Goal: Task Accomplishment & Management: Complete application form

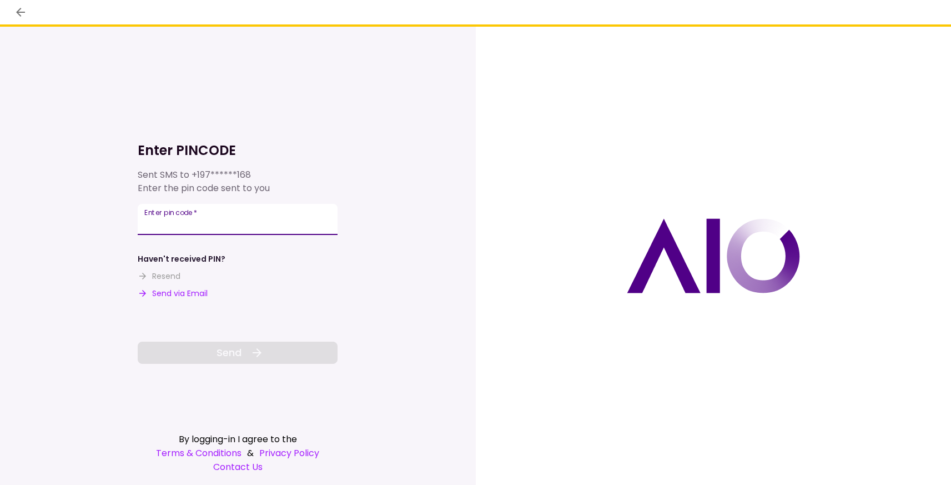
click at [222, 218] on input "Enter pin code   *" at bounding box center [238, 219] width 200 height 31
type input "******"
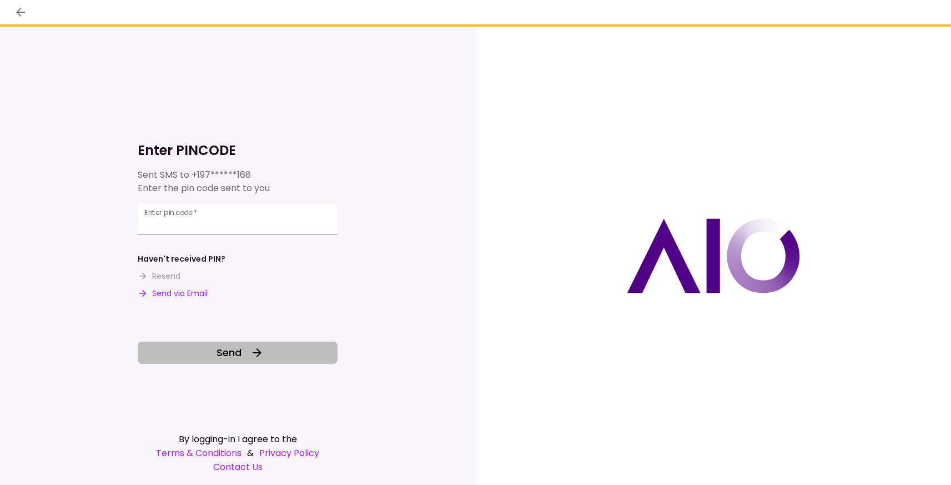
click at [226, 353] on span "Send" at bounding box center [229, 352] width 25 height 15
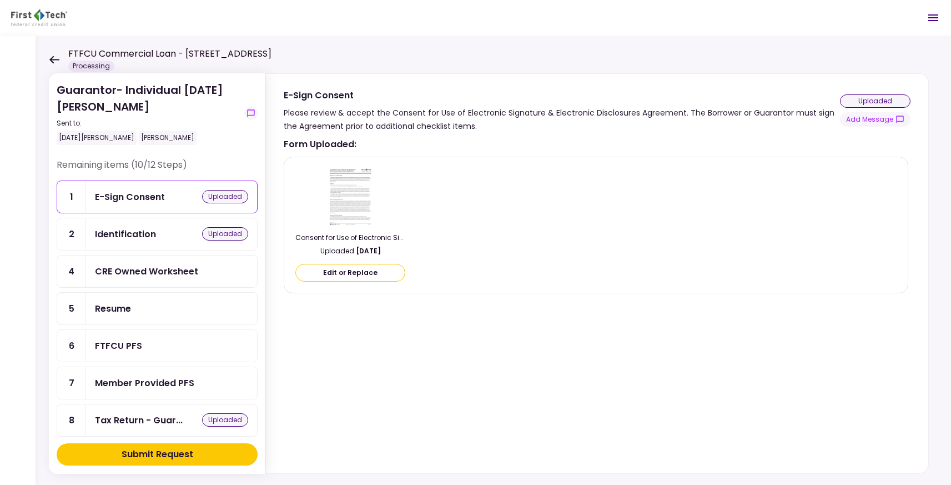
click at [156, 203] on div "E-Sign Consent" at bounding box center [130, 197] width 70 height 14
click at [343, 204] on img at bounding box center [350, 196] width 47 height 60
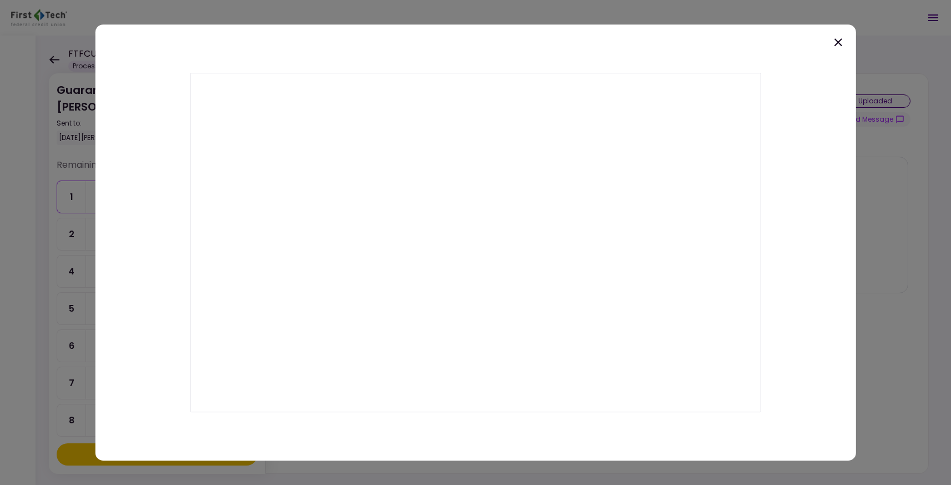
click at [839, 38] on icon at bounding box center [838, 42] width 13 height 13
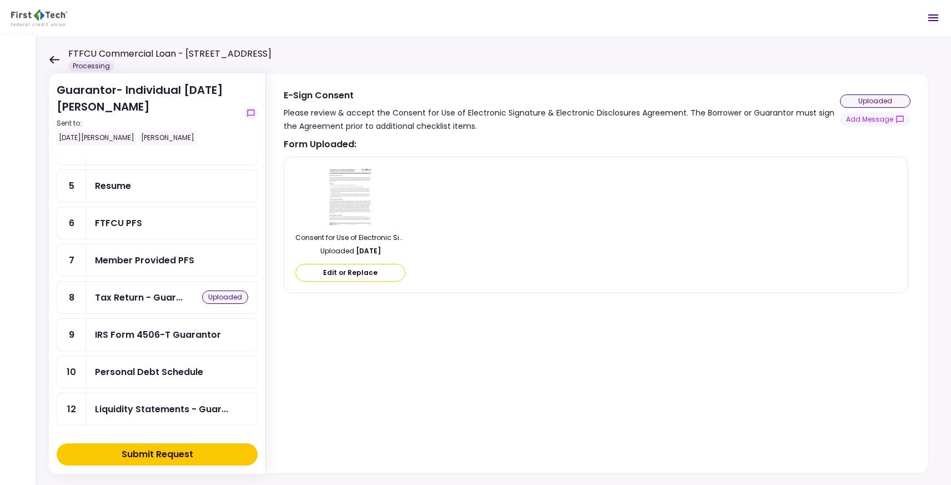
scroll to position [217, 0]
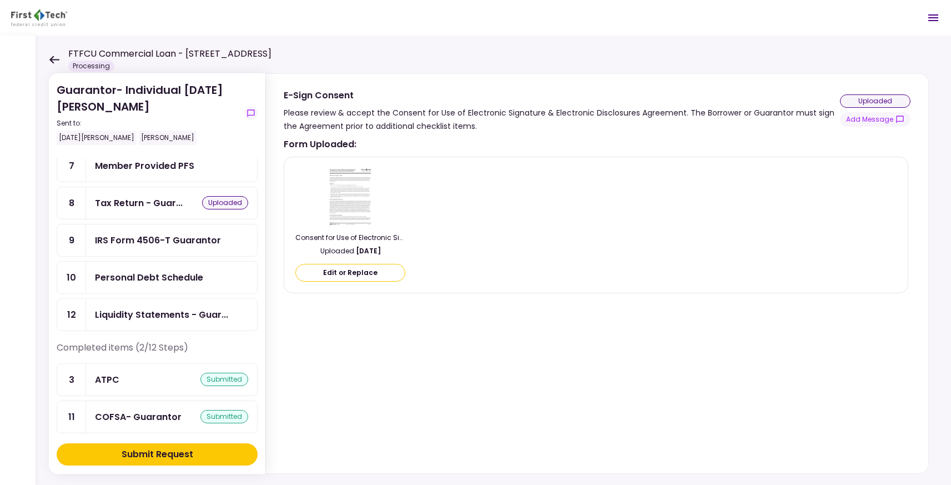
click at [132, 374] on div "ATPC submitted" at bounding box center [171, 380] width 153 height 14
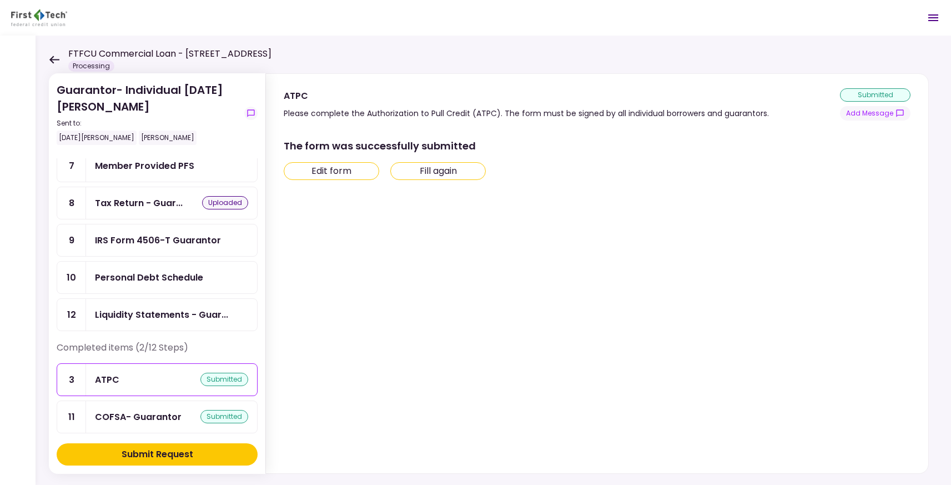
click at [129, 401] on div "COFSA- Guarantor submitted" at bounding box center [171, 417] width 171 height 32
click at [333, 177] on button "Edit form" at bounding box center [332, 171] width 96 height 18
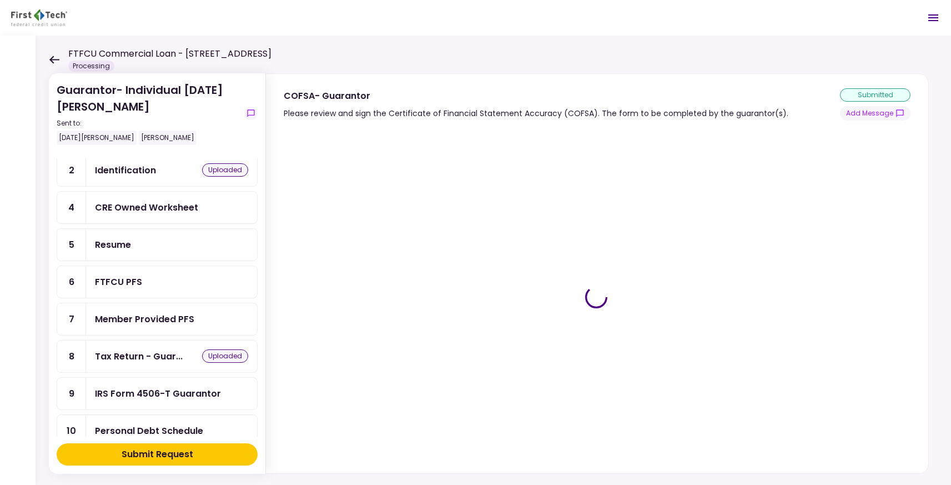
scroll to position [155, 0]
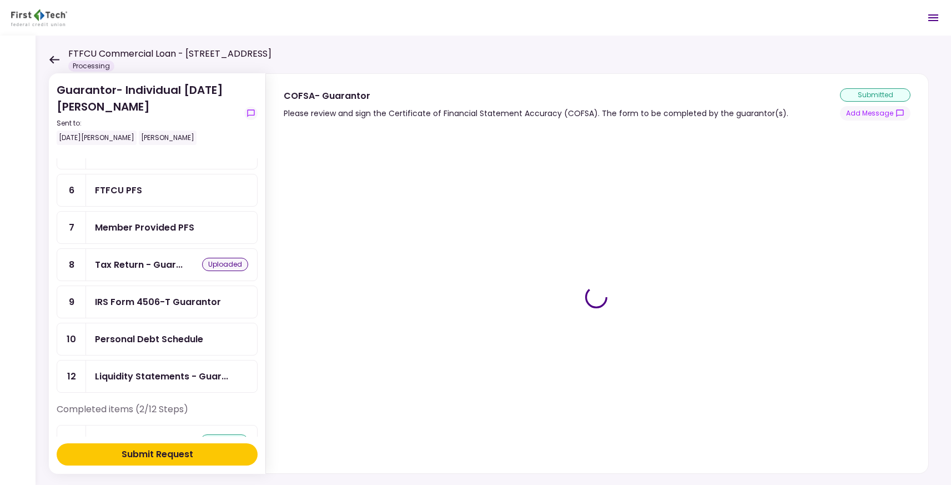
click at [159, 217] on div "Member Provided PFS" at bounding box center [171, 228] width 171 height 32
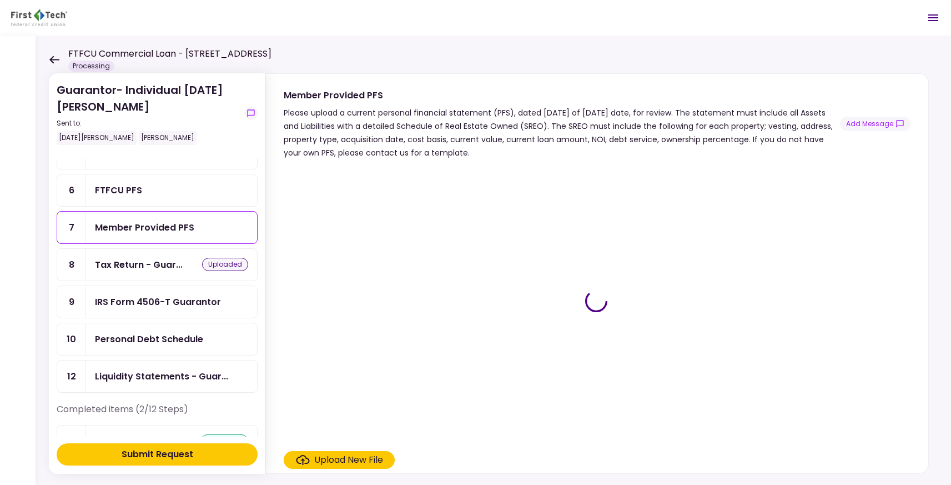
drag, startPoint x: 333, startPoint y: 110, endPoint x: 500, endPoint y: 118, distance: 167.3
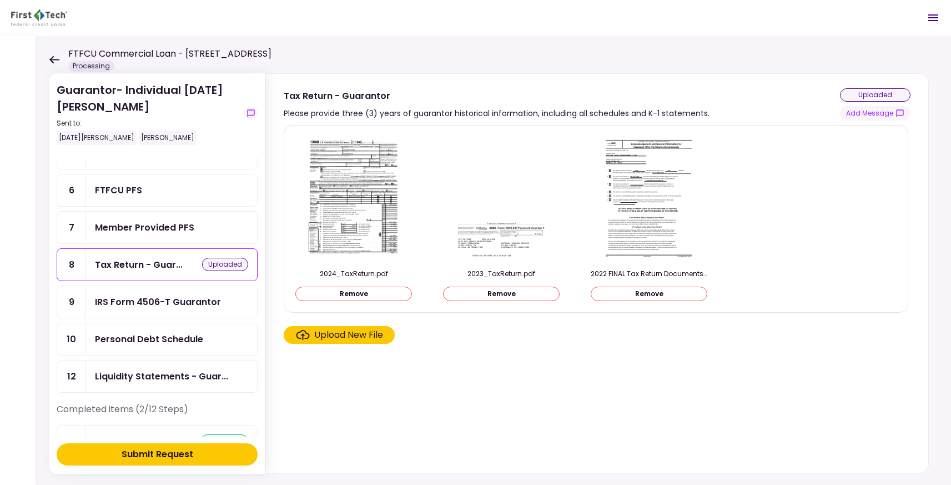
click at [364, 333] on div "Upload New File" at bounding box center [348, 334] width 69 height 13
click at [0, 0] on input "Upload New File" at bounding box center [0, 0] width 0 height 0
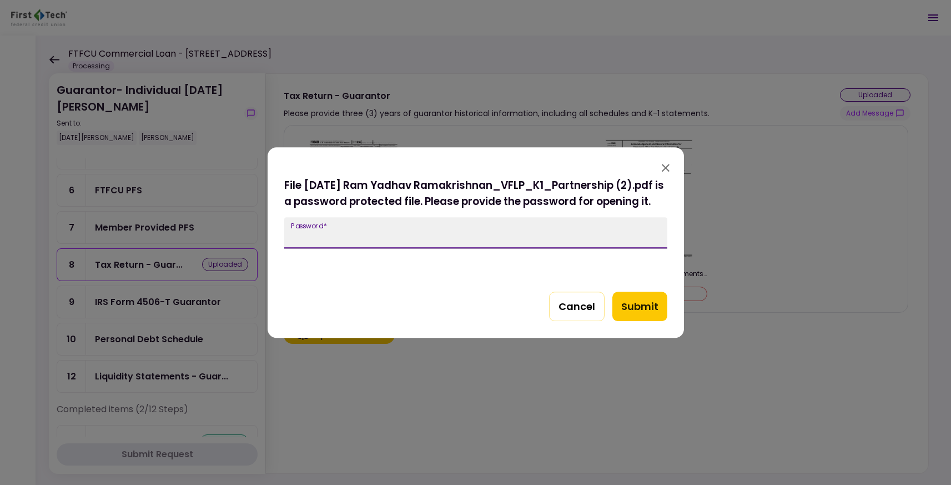
click at [395, 236] on input "Password   *" at bounding box center [475, 232] width 383 height 31
paste input "*********"
type input "*********"
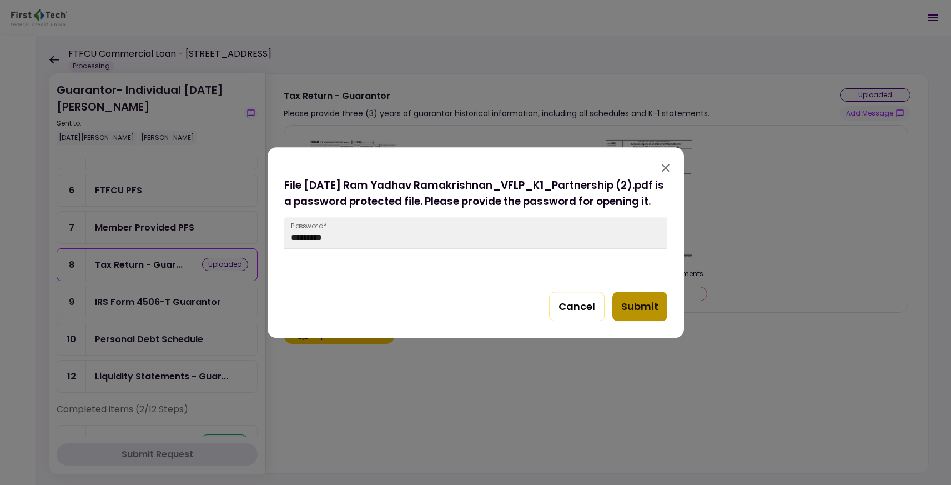
click at [644, 312] on button "Submit" at bounding box center [639, 306] width 55 height 30
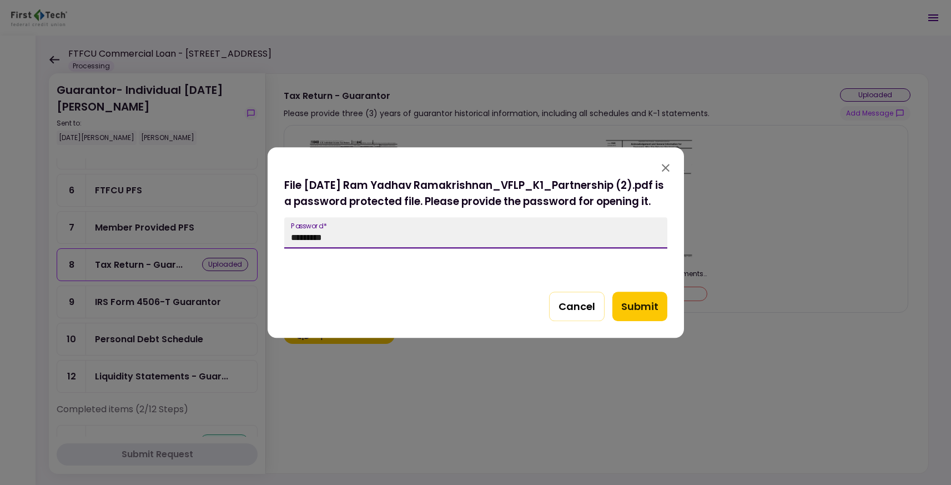
drag, startPoint x: 355, startPoint y: 245, endPoint x: 282, endPoint y: 242, distance: 73.9
click at [282, 242] on div "File [DATE] Ram Yadhav Ramakrishnan_VFLP_K1_Partnership (2).pdf is a password p…" at bounding box center [476, 257] width 416 height 161
click at [354, 237] on input "*********" at bounding box center [475, 232] width 383 height 31
drag, startPoint x: 342, startPoint y: 239, endPoint x: 206, endPoint y: 255, distance: 137.0
click at [206, 255] on div "File [DATE] Ram Yadhav Ramakrishnan_VFLP_K1_Partnership (2).pdf is a password p…" at bounding box center [475, 242] width 951 height 485
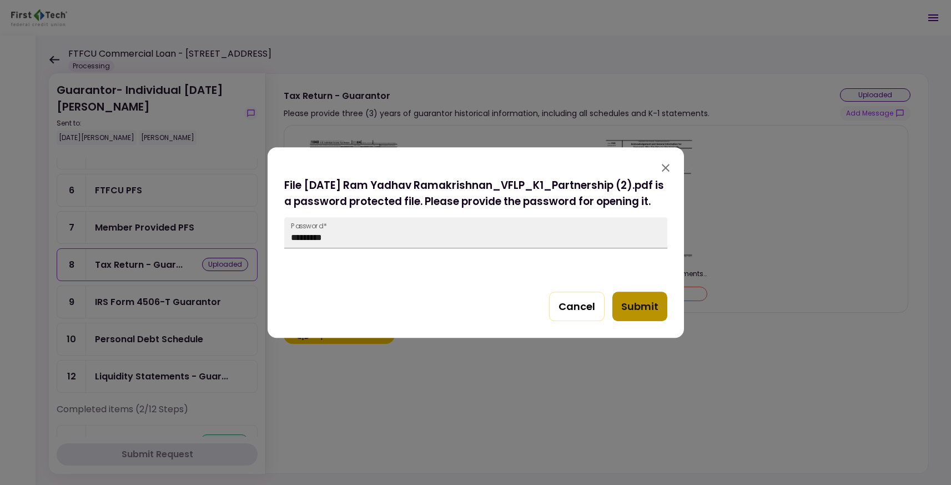
click at [644, 316] on button "Submit" at bounding box center [639, 306] width 55 height 30
click at [668, 165] on icon "button" at bounding box center [665, 167] width 13 height 13
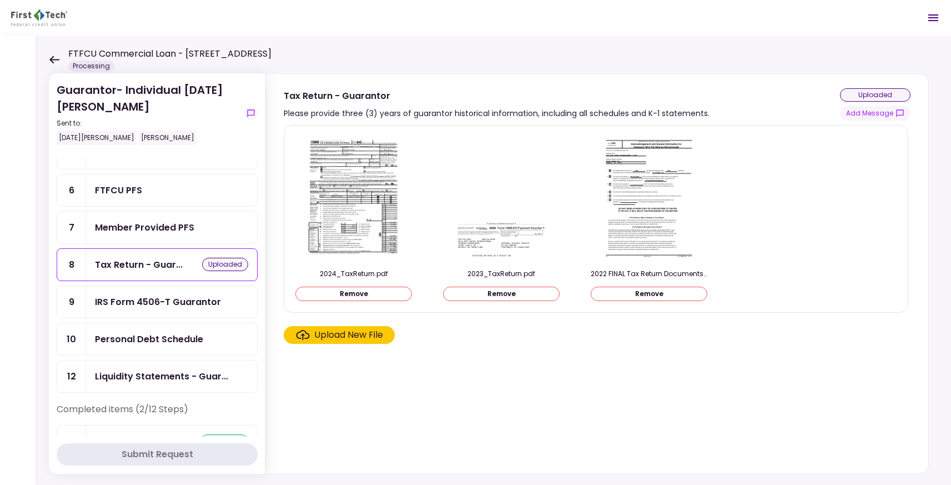
click at [443, 403] on section "2024_TaxReturn.pdf Remove 2023_TaxReturn.pdf Remove 2022 FINAL Tax Return Docum…" at bounding box center [597, 297] width 627 height 344
click at [339, 335] on div "Upload New File" at bounding box center [348, 334] width 69 height 13
click at [0, 0] on input "Upload New File" at bounding box center [0, 0] width 0 height 0
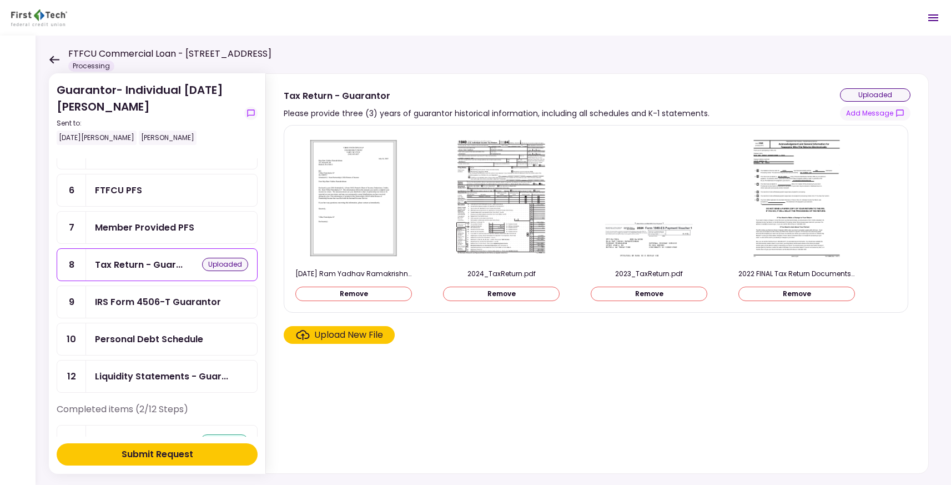
click at [551, 410] on section "[DATE] Ram Yadhav Ramakrishnan_VFLP_K1_Partnership_Unprotected.pdf Remove 2024_…" at bounding box center [597, 297] width 627 height 344
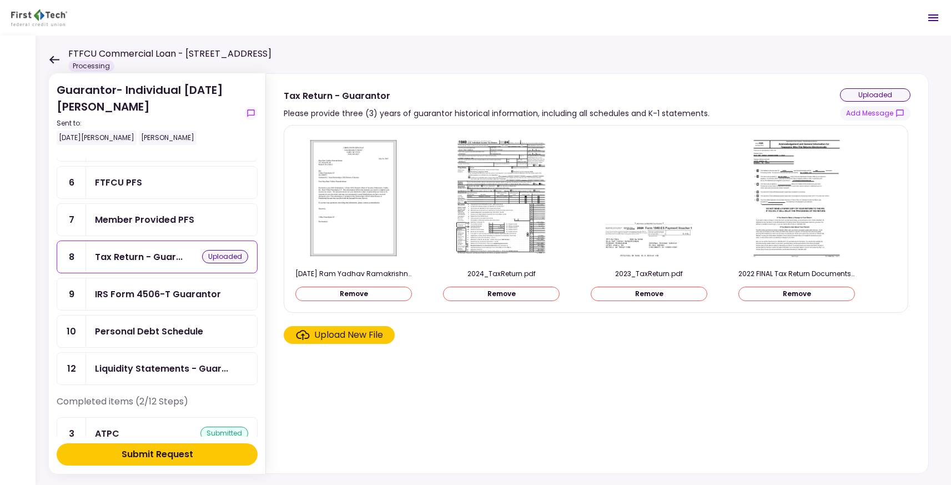
scroll to position [217, 0]
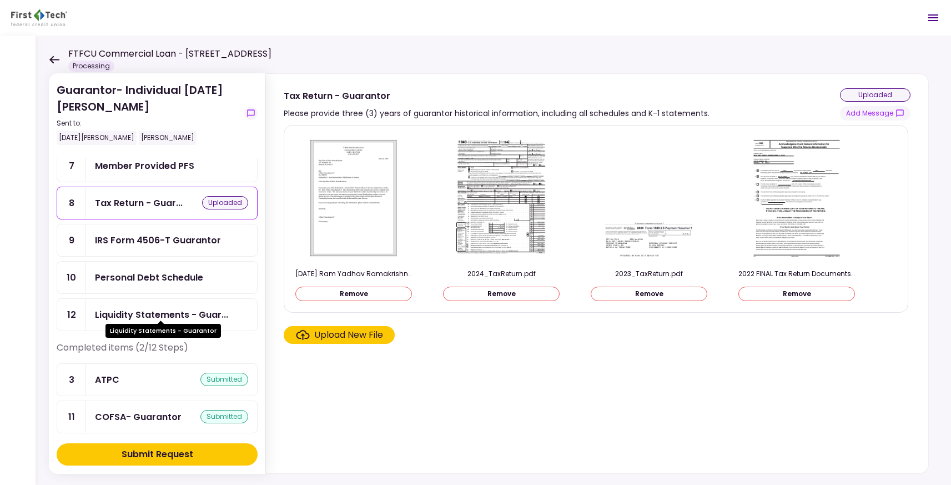
click at [178, 311] on div "Liquidity Statements - Guar..." at bounding box center [161, 315] width 133 height 14
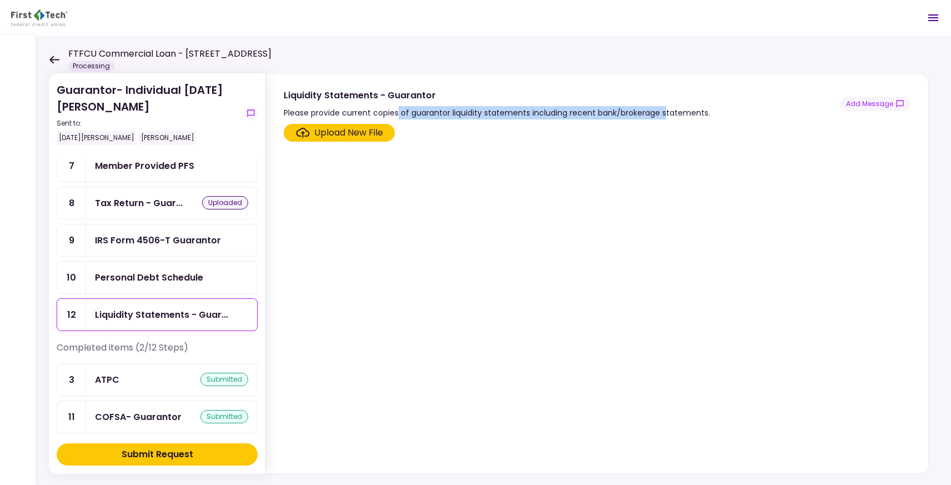
drag, startPoint x: 399, startPoint y: 109, endPoint x: 666, endPoint y: 113, distance: 267.1
click at [666, 113] on div "Please provide current copies of guarantor liquidity statements including recen…" at bounding box center [497, 112] width 426 height 13
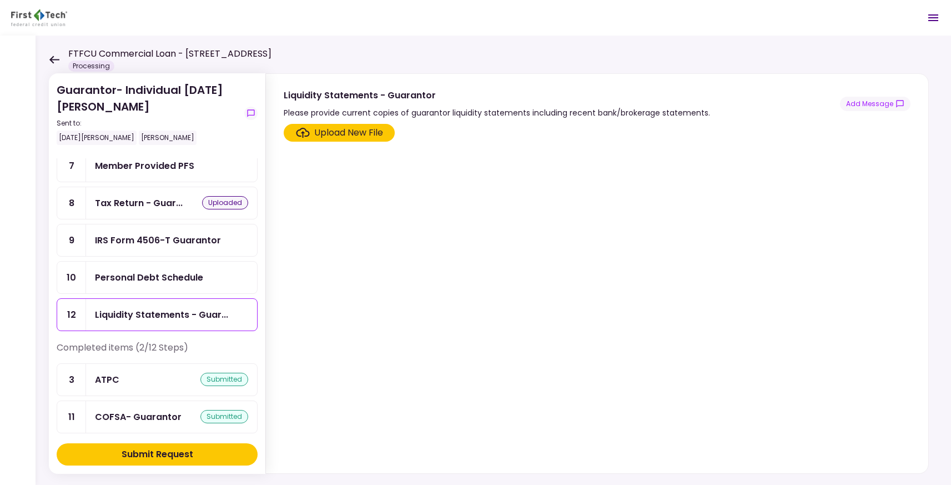
click at [671, 115] on div "Please provide current copies of guarantor liquidity statements including recen…" at bounding box center [497, 112] width 426 height 13
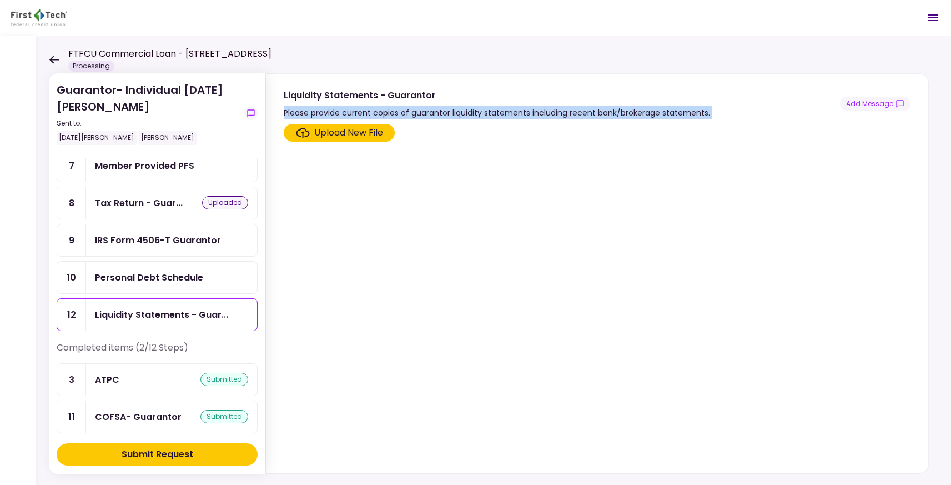
click at [671, 115] on div "Please provide current copies of guarantor liquidity statements including recen…" at bounding box center [497, 112] width 426 height 13
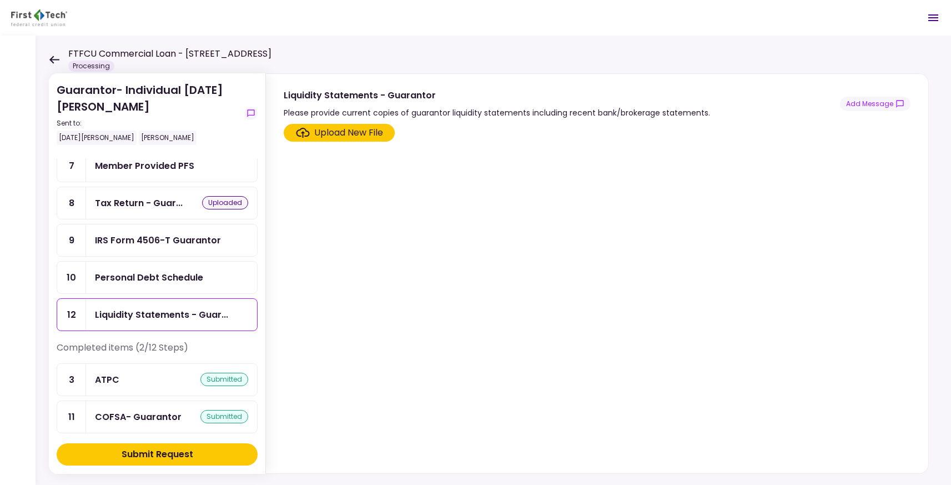
click at [375, 133] on div "Upload New File" at bounding box center [348, 132] width 69 height 13
click at [0, 0] on input "Upload New File" at bounding box center [0, 0] width 0 height 0
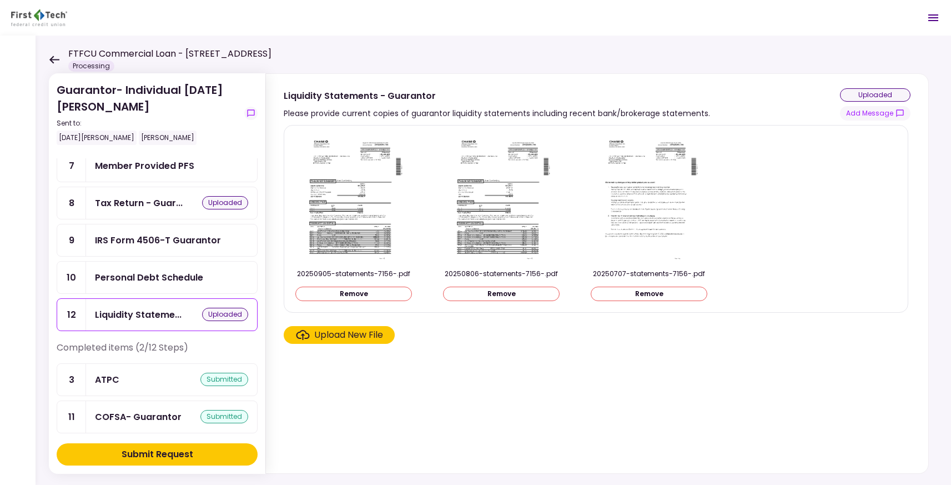
click at [358, 337] on div "Upload New File" at bounding box center [348, 334] width 69 height 13
click at [0, 0] on input "Upload New File" at bounding box center [0, 0] width 0 height 0
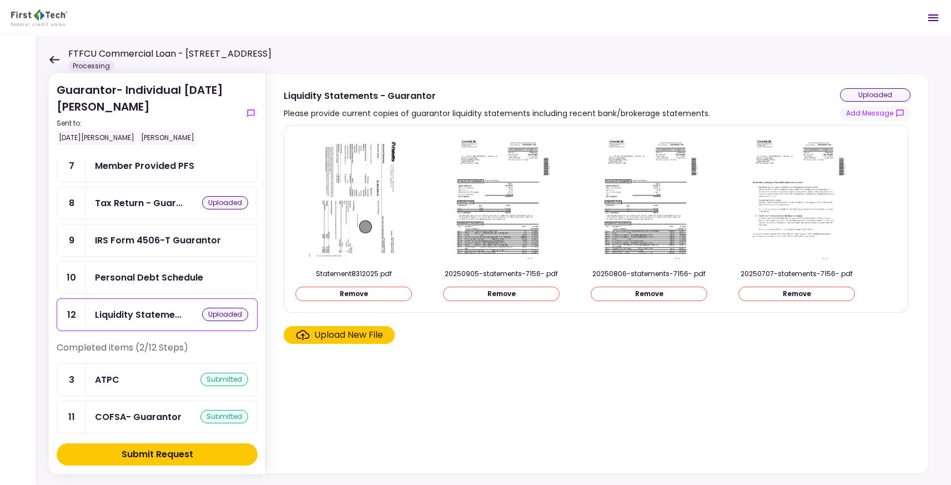
click at [350, 338] on div "Upload New File" at bounding box center [348, 334] width 69 height 13
click at [0, 0] on input "Upload New File" at bounding box center [0, 0] width 0 height 0
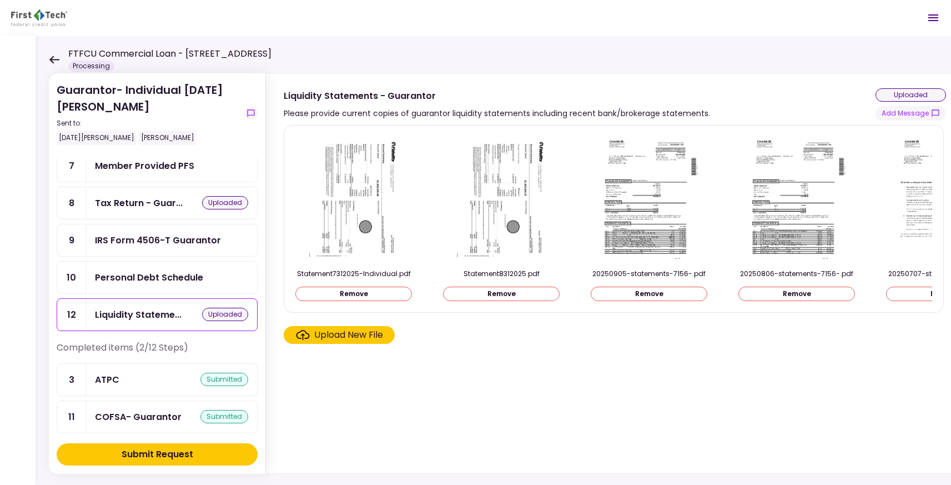
click at [334, 338] on div "Upload New File" at bounding box center [348, 334] width 69 height 13
click at [0, 0] on input "Upload New File" at bounding box center [0, 0] width 0 height 0
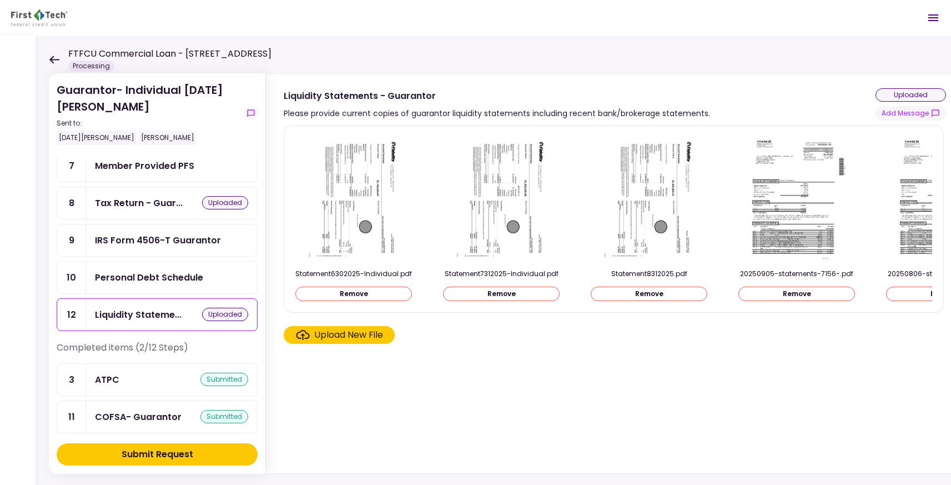
scroll to position [205, 0]
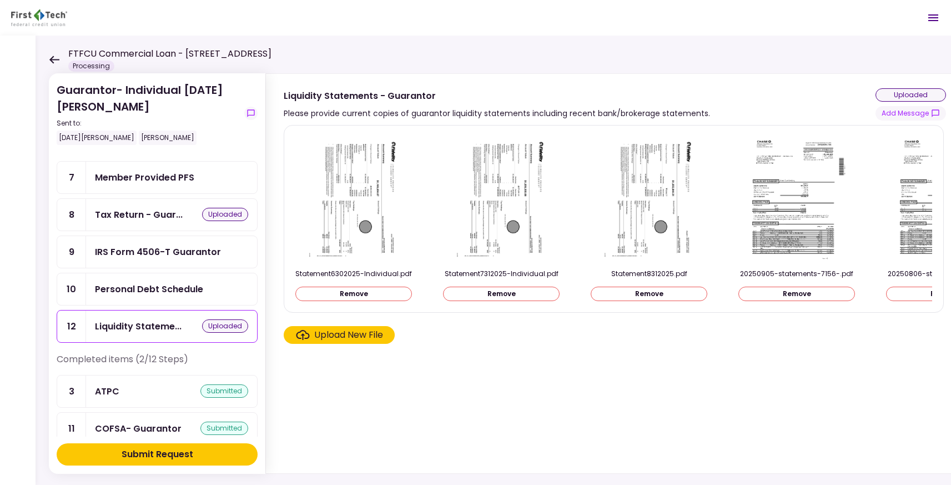
click at [187, 284] on div "Personal Debt Schedule" at bounding box center [149, 289] width 108 height 14
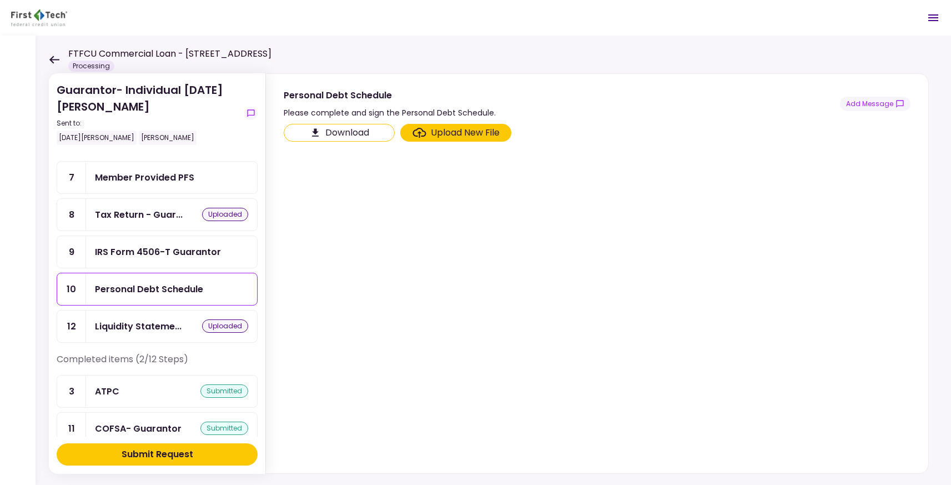
click at [174, 240] on div "IRS Form 4506-T Guarantor" at bounding box center [171, 252] width 171 height 32
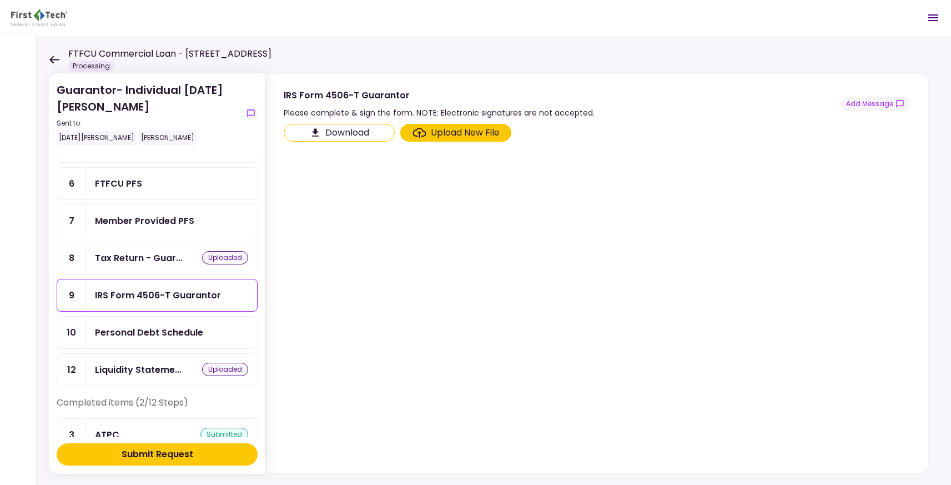
scroll to position [147, 0]
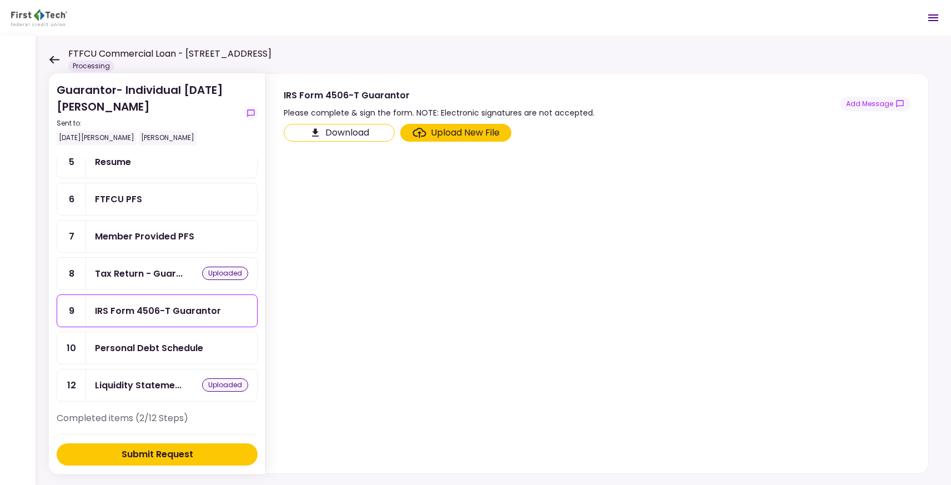
click at [159, 203] on div "FTFCU PFS" at bounding box center [171, 199] width 171 height 32
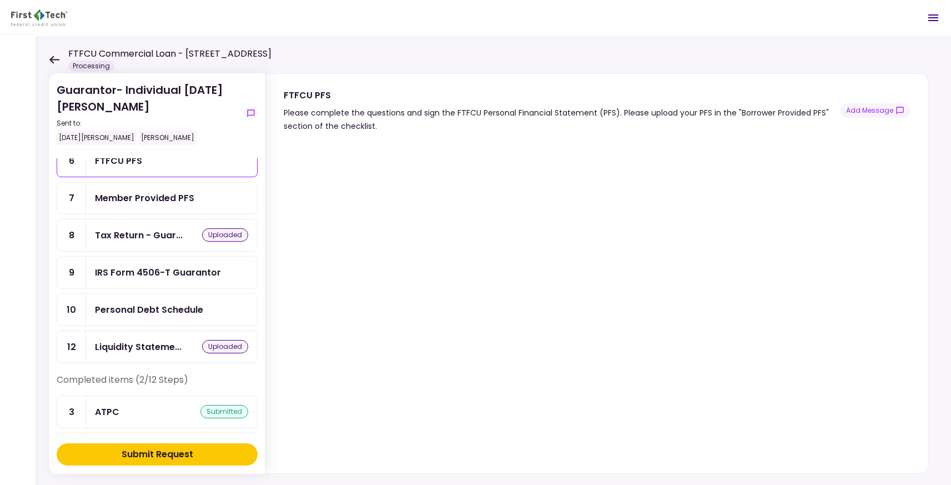
scroll to position [217, 0]
